Goal: Task Accomplishment & Management: Use online tool/utility

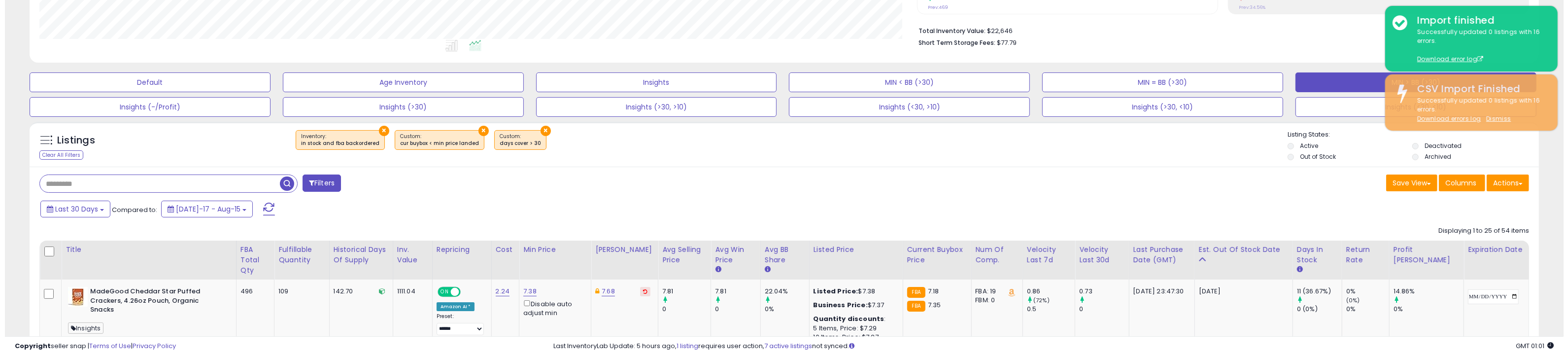
scroll to position [202, 878]
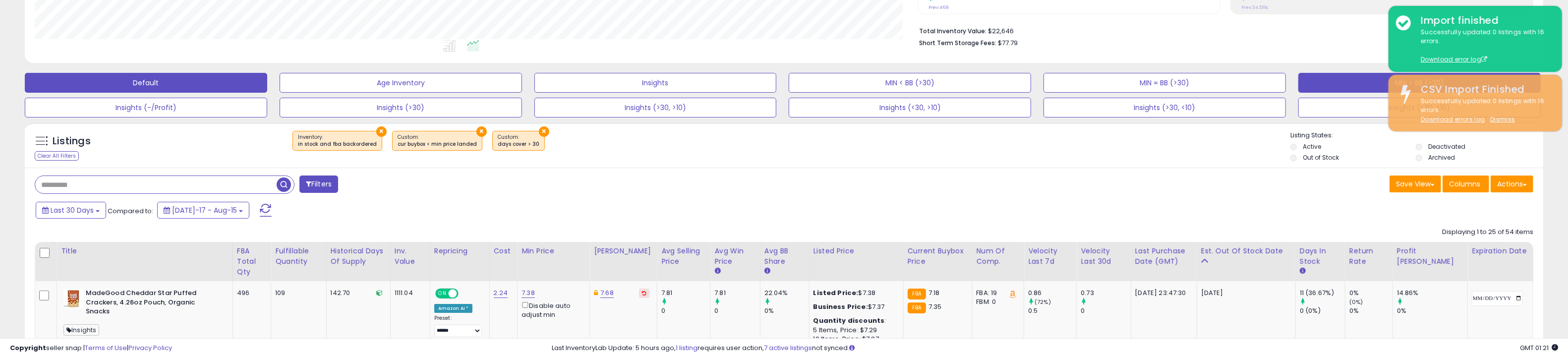
click at [157, 76] on button "Default" at bounding box center [146, 82] width 243 height 20
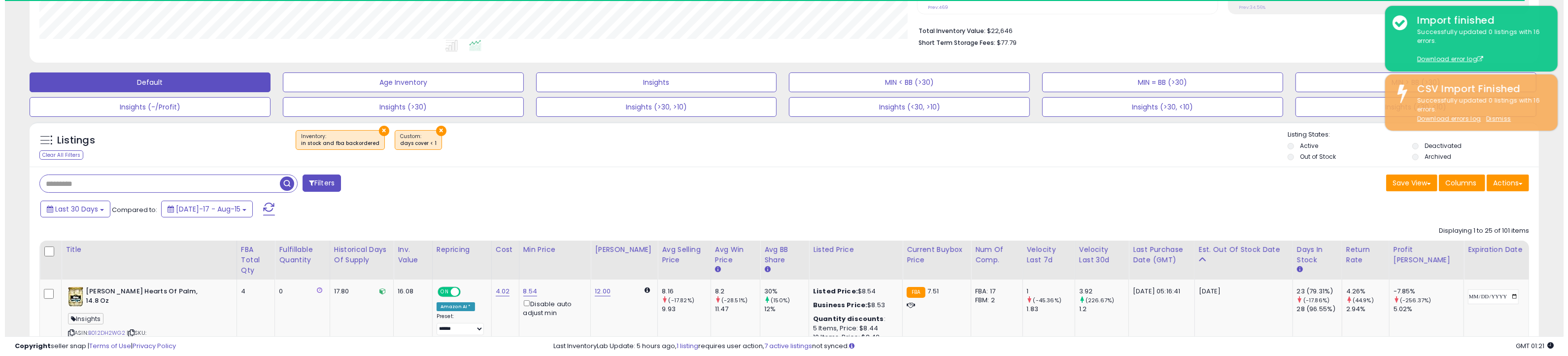
scroll to position [492748, 491942]
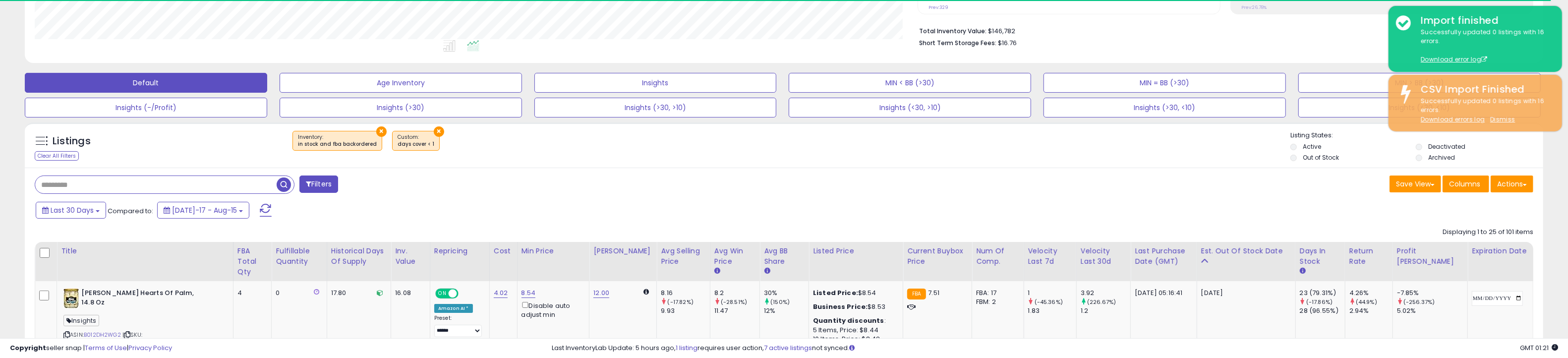
click at [376, 128] on button "×" at bounding box center [381, 131] width 10 height 10
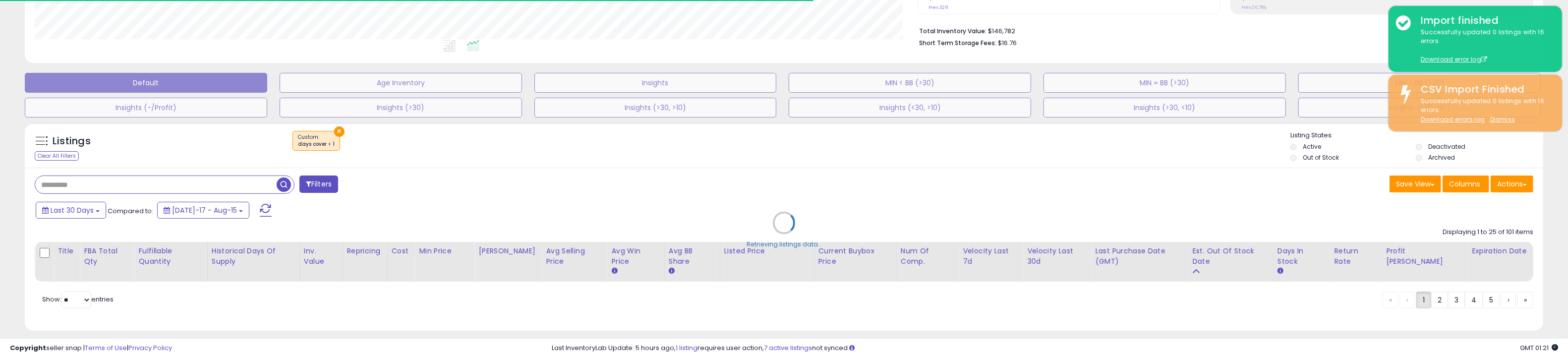
scroll to position [203, 883]
click at [336, 128] on div "Retrieving listings data.." at bounding box center [784, 230] width 1534 height 226
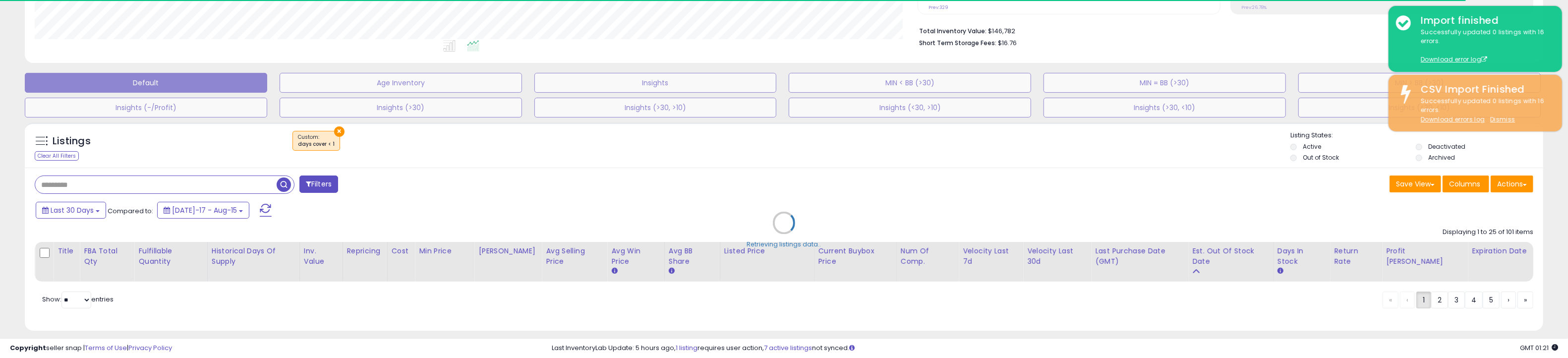
click at [336, 128] on div "Retrieving listings data.." at bounding box center [784, 230] width 1534 height 226
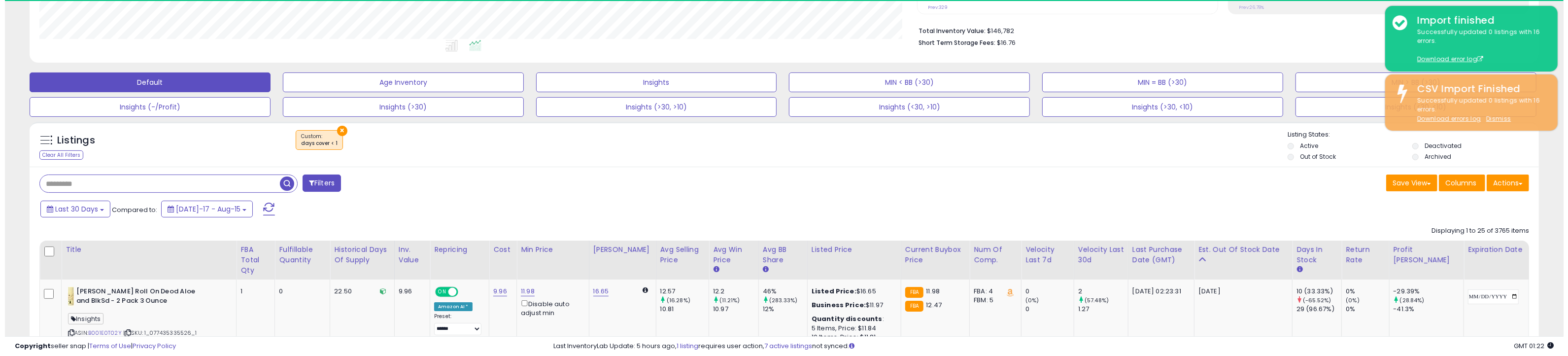
scroll to position [492748, 491942]
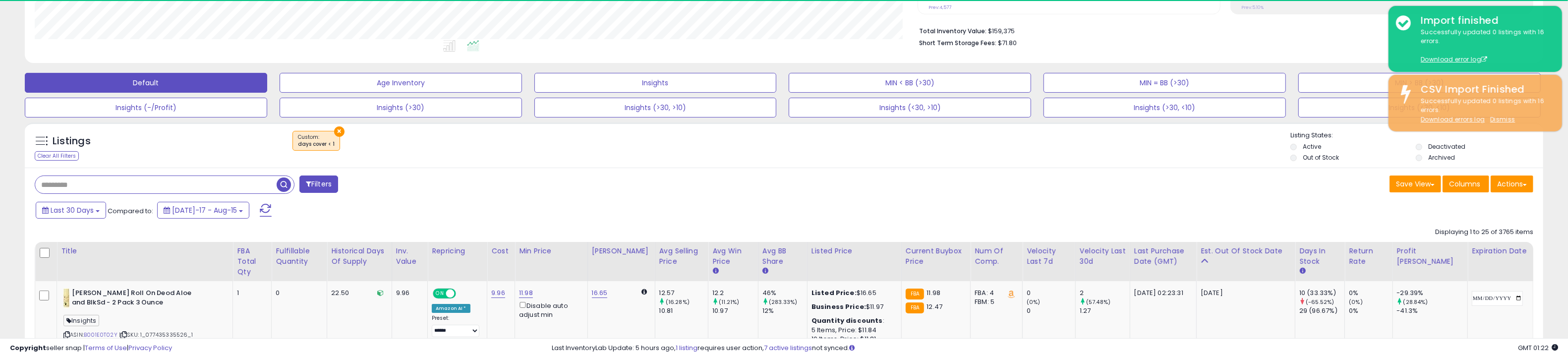
click at [337, 130] on button "×" at bounding box center [339, 131] width 10 height 10
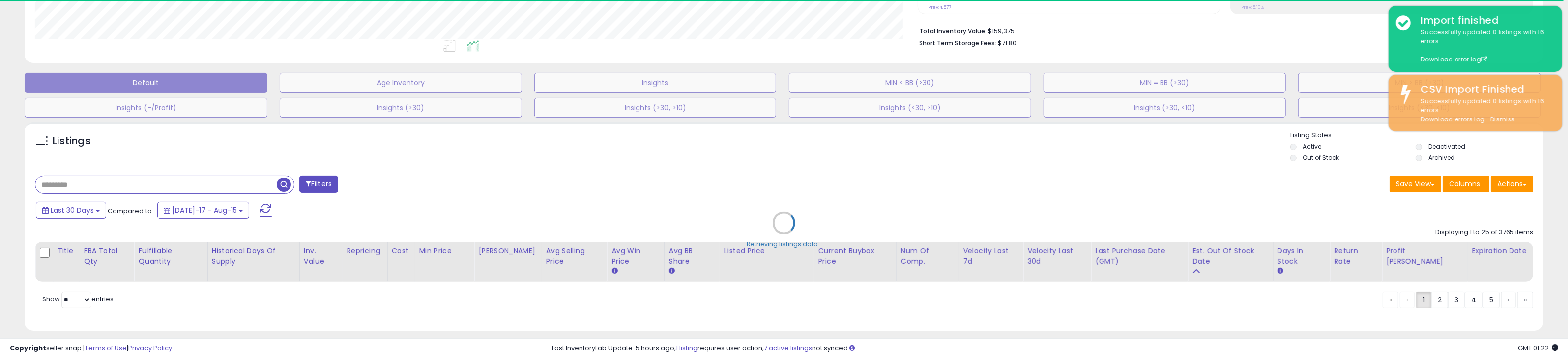
scroll to position [203, 883]
click at [124, 175] on div "Retrieving listings data.." at bounding box center [784, 230] width 1534 height 226
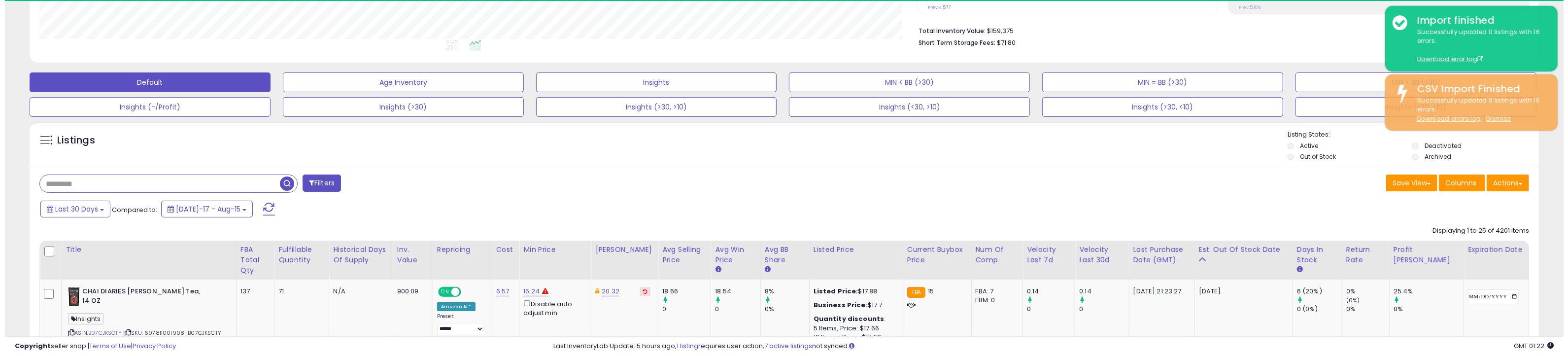
scroll to position [492748, 491942]
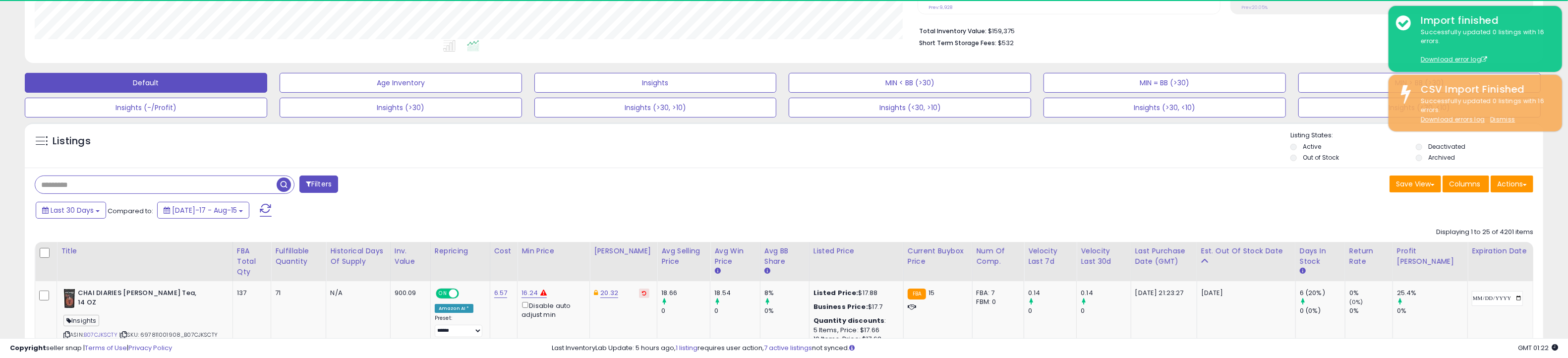
drag, startPoint x: 263, startPoint y: 182, endPoint x: 270, endPoint y: 182, distance: 7.0
click at [263, 182] on input "text" at bounding box center [155, 185] width 241 height 18
paste input "**********"
click at [436, 182] on span "button" at bounding box center [432, 184] width 14 height 14
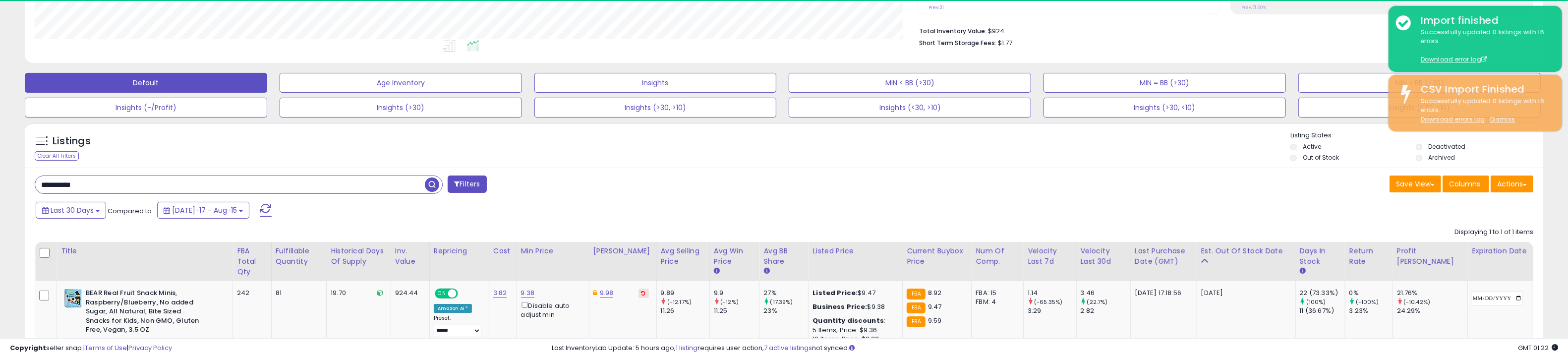
scroll to position [203, 883]
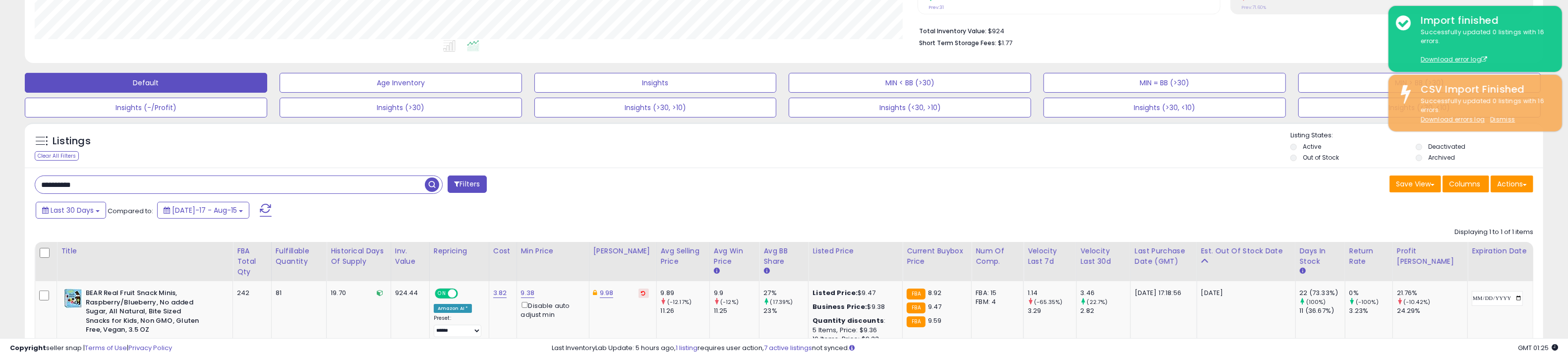
click at [301, 187] on input "**********" at bounding box center [230, 185] width 390 height 18
click at [301, 187] on input "**********" at bounding box center [230, 185] width 390 height 18
paste input "text"
click at [434, 184] on span "button" at bounding box center [432, 184] width 14 height 14
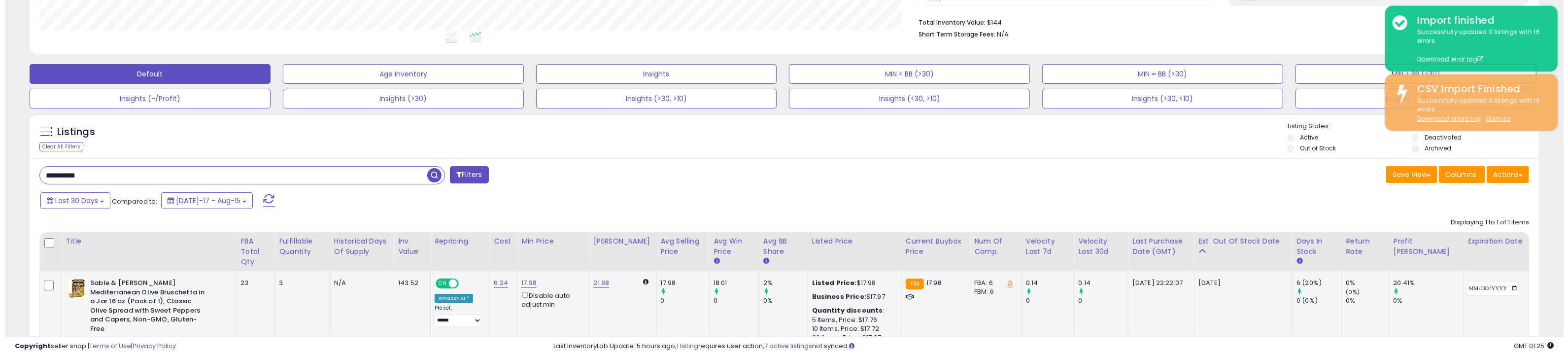
scroll to position [300, 0]
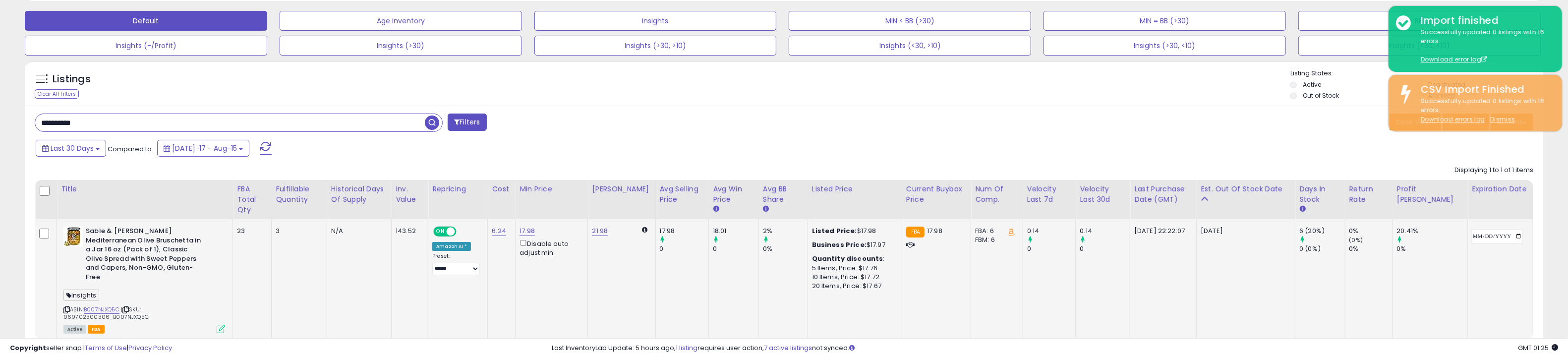
click at [223, 325] on icon at bounding box center [221, 329] width 8 height 8
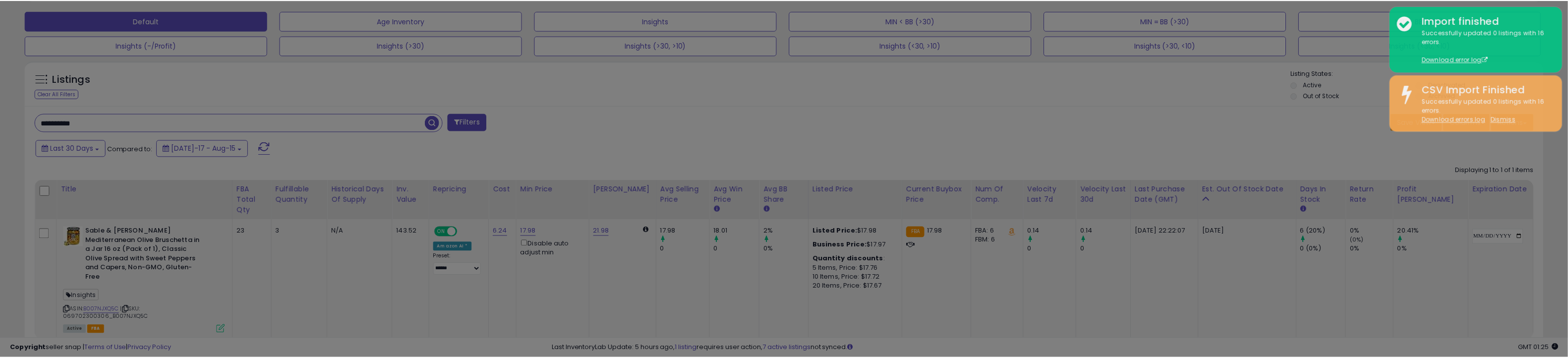
scroll to position [0, 0]
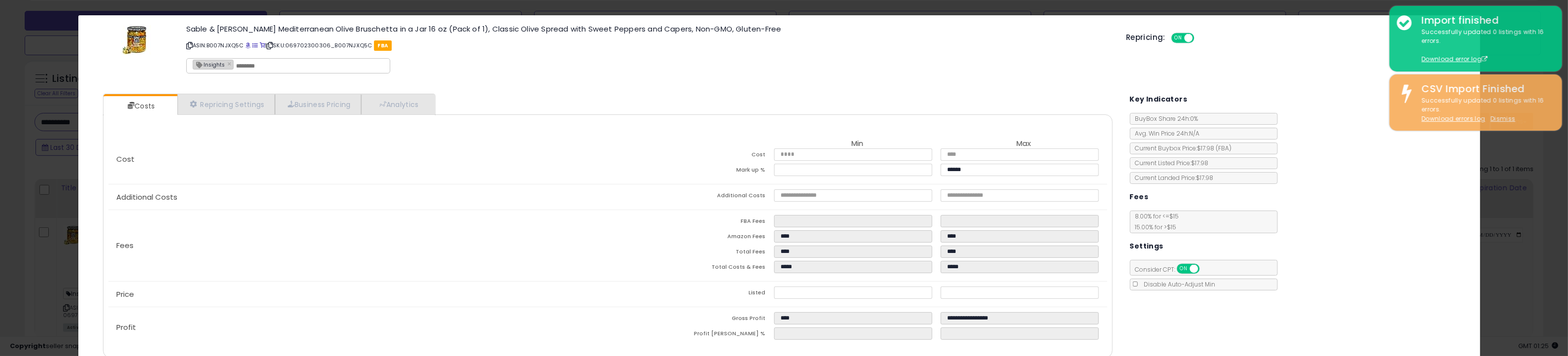
click at [34, 245] on div "× Close Sable & Rosenfeld Mediterranean Olive Bruschetta in a Jar 16 oz (Pack o…" at bounding box center [784, 178] width 1568 height 356
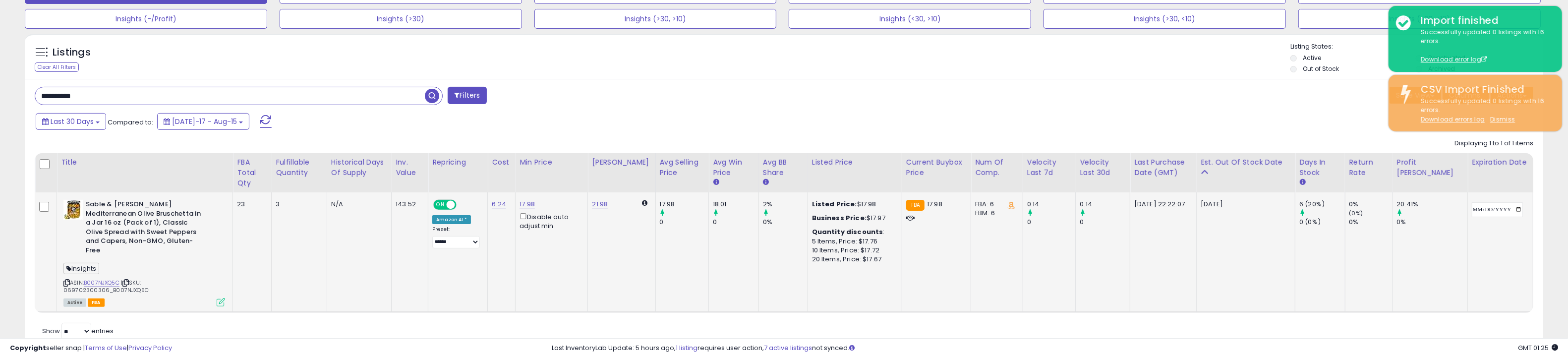
scroll to position [343, 0]
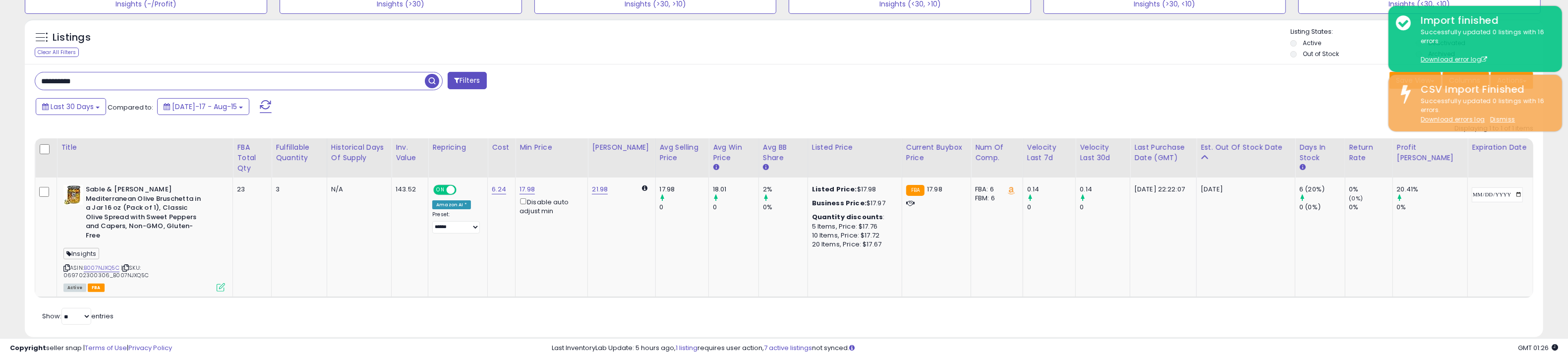
click at [392, 76] on input "**********" at bounding box center [230, 81] width 390 height 18
paste input "text"
type input "**********"
click at [434, 80] on span "button" at bounding box center [432, 80] width 14 height 14
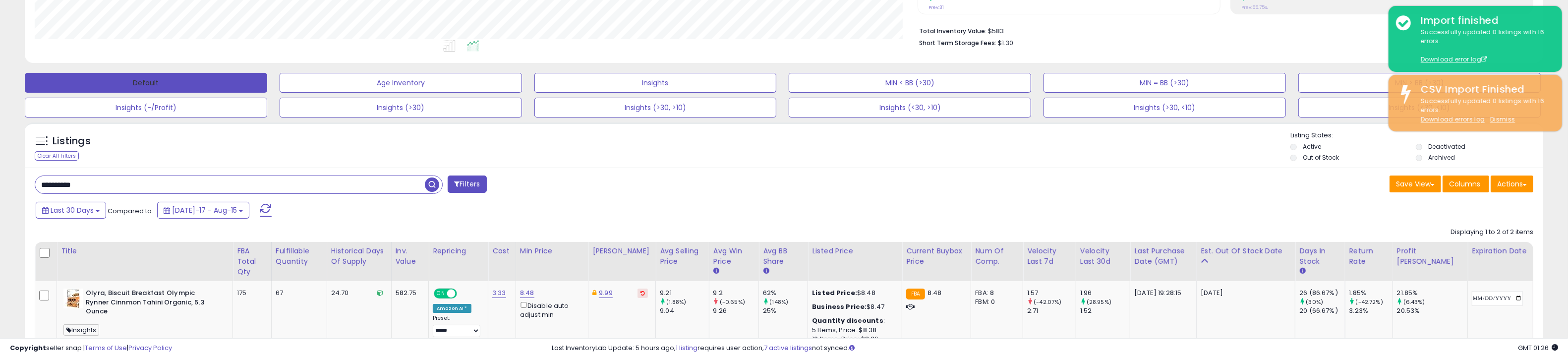
scroll to position [203, 883]
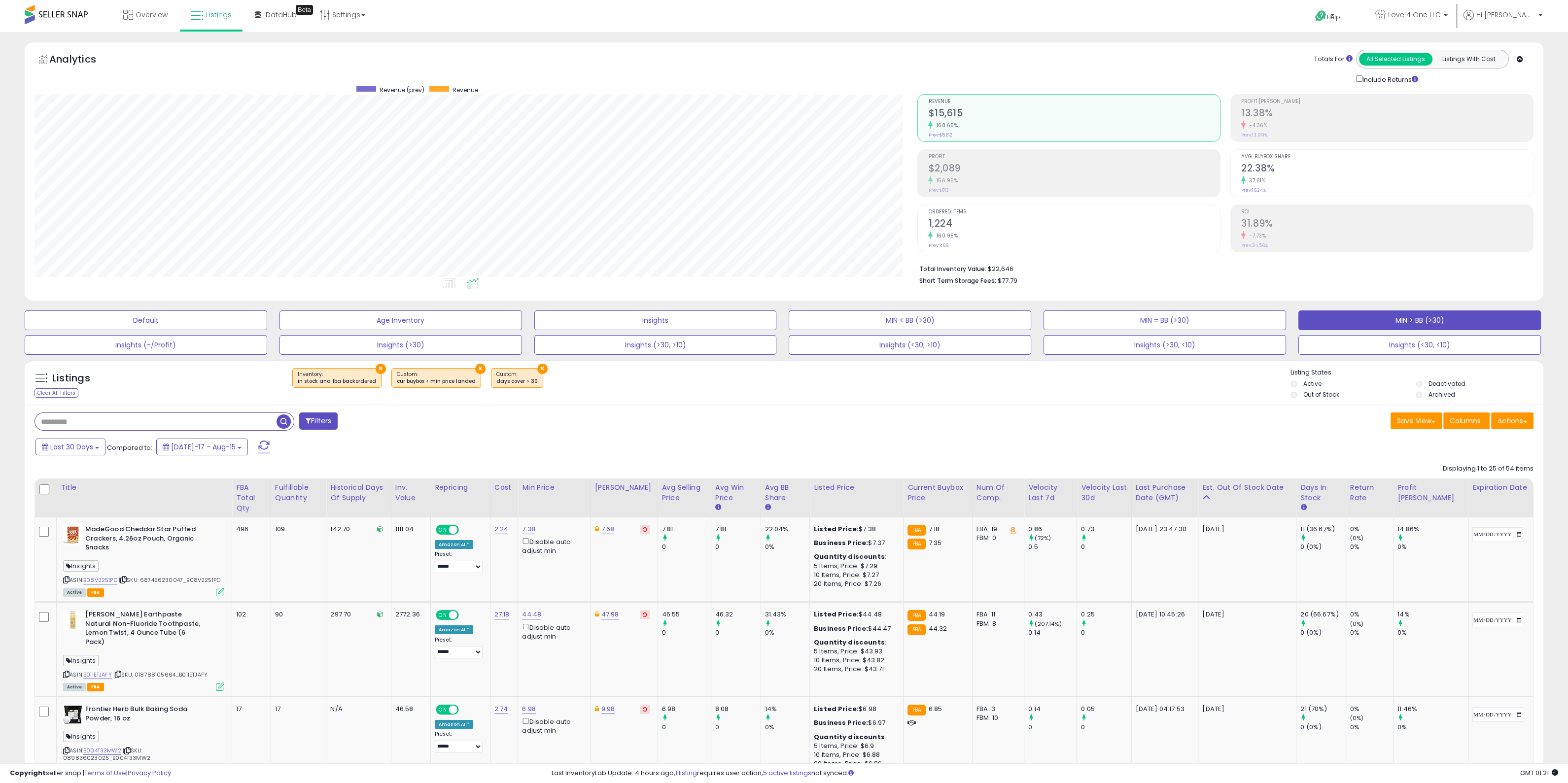
scroll to position [201, 883]
